Goal: Transaction & Acquisition: Purchase product/service

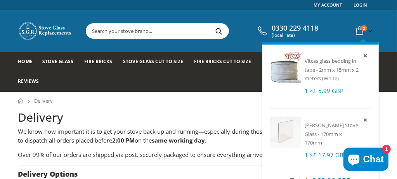
click at [362, 29] on span "2" at bounding box center [364, 28] width 6 height 6
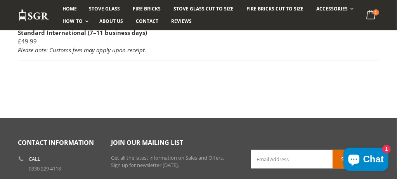
scroll to position [194, 0]
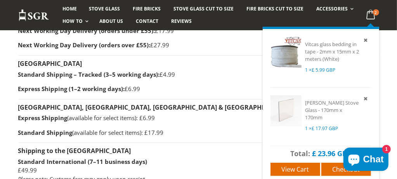
click at [370, 16] on icon at bounding box center [370, 15] width 15 height 14
click at [305, 165] on span "View cart" at bounding box center [296, 169] width 28 height 9
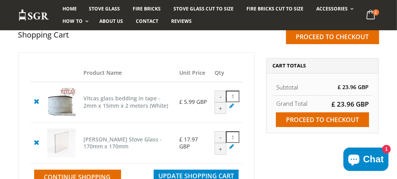
scroll to position [129, 0]
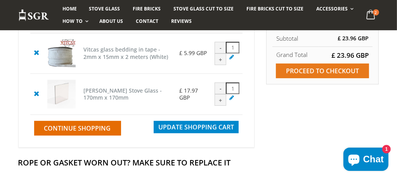
click at [332, 71] on input "Proceed to checkout" at bounding box center [322, 71] width 93 height 15
